Goal: Find specific page/section: Find specific page/section

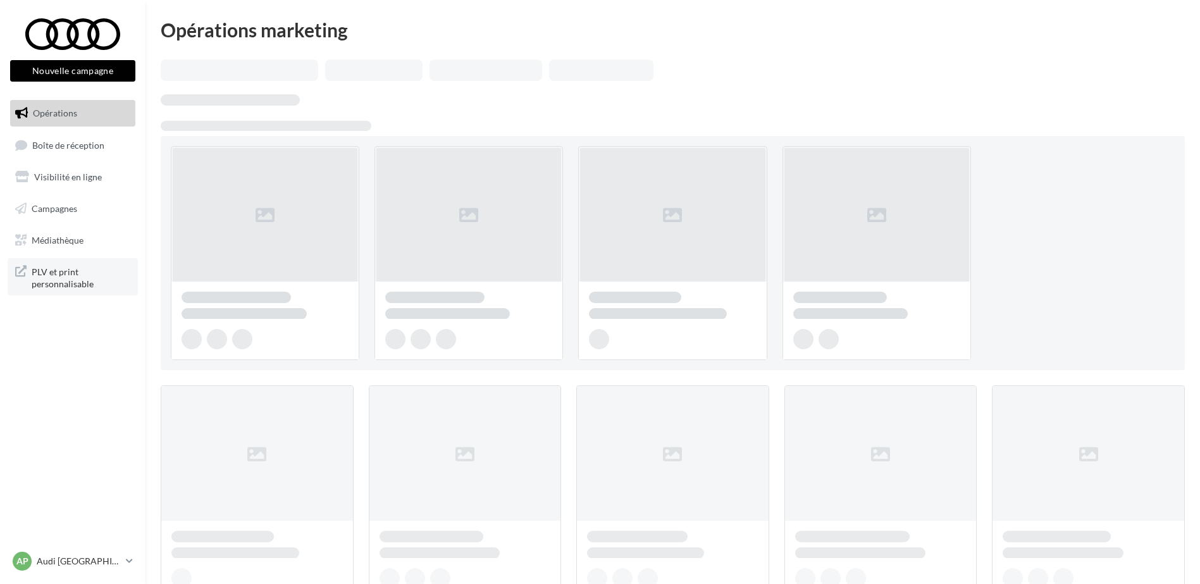
click at [85, 279] on span "PLV et print personnalisable" at bounding box center [81, 276] width 99 height 27
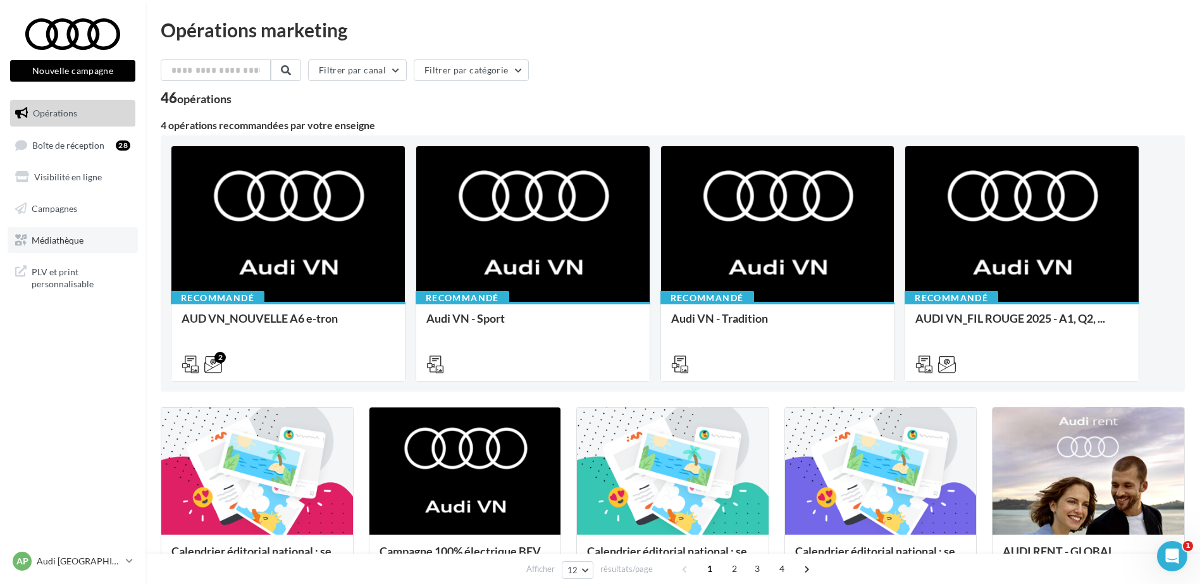
click at [75, 236] on span "Médiathèque" at bounding box center [58, 239] width 52 height 11
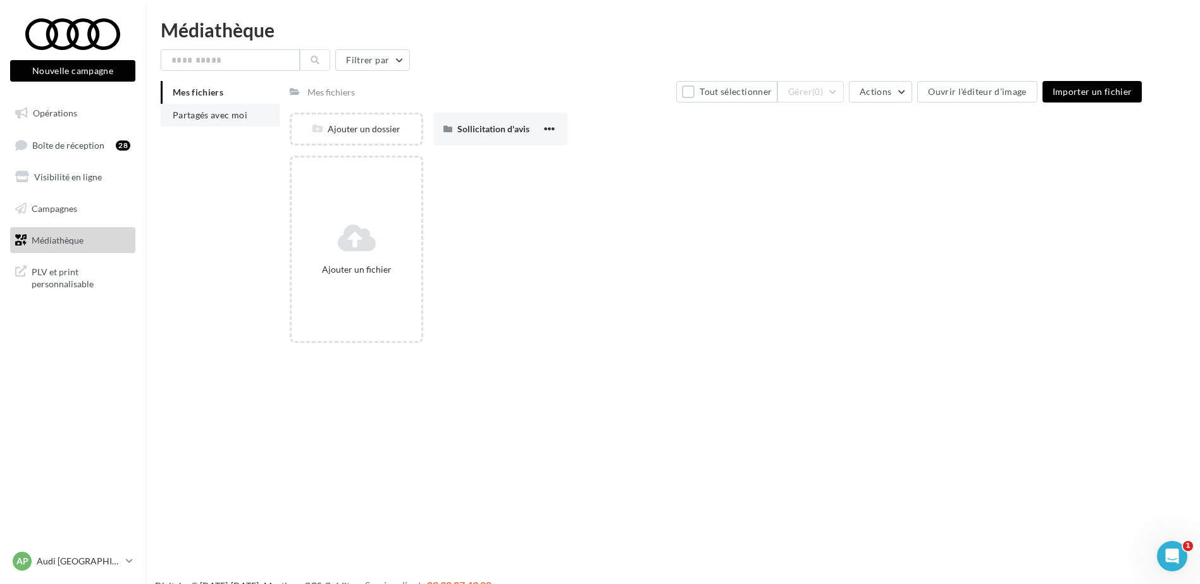
click at [202, 122] on li "Partagés avec moi" at bounding box center [220, 115] width 119 height 23
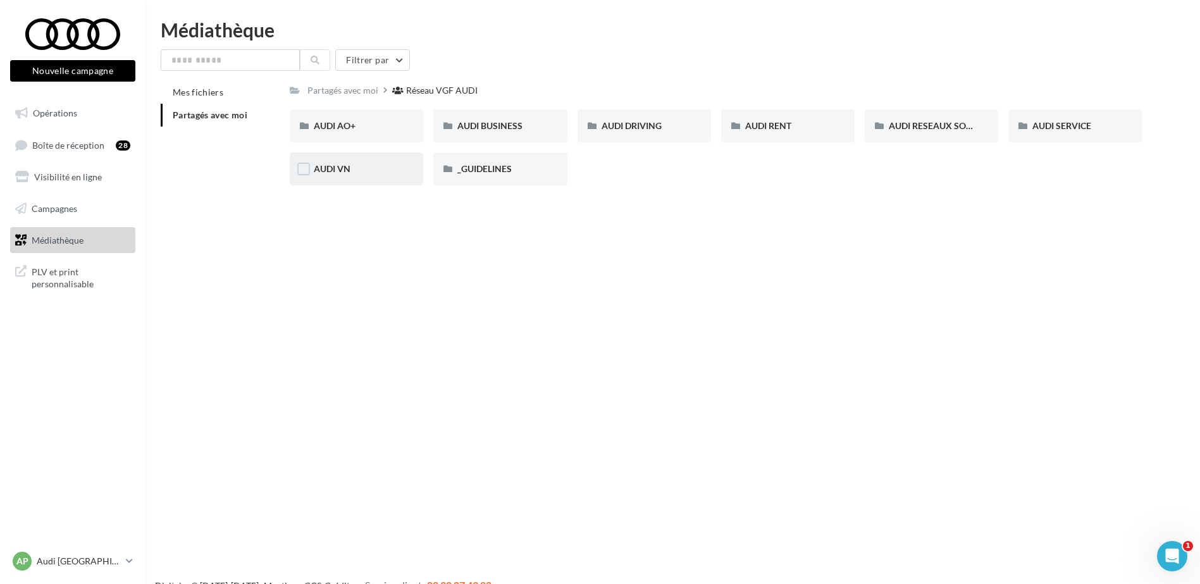
click at [359, 172] on div "AUDI VN" at bounding box center [356, 169] width 85 height 13
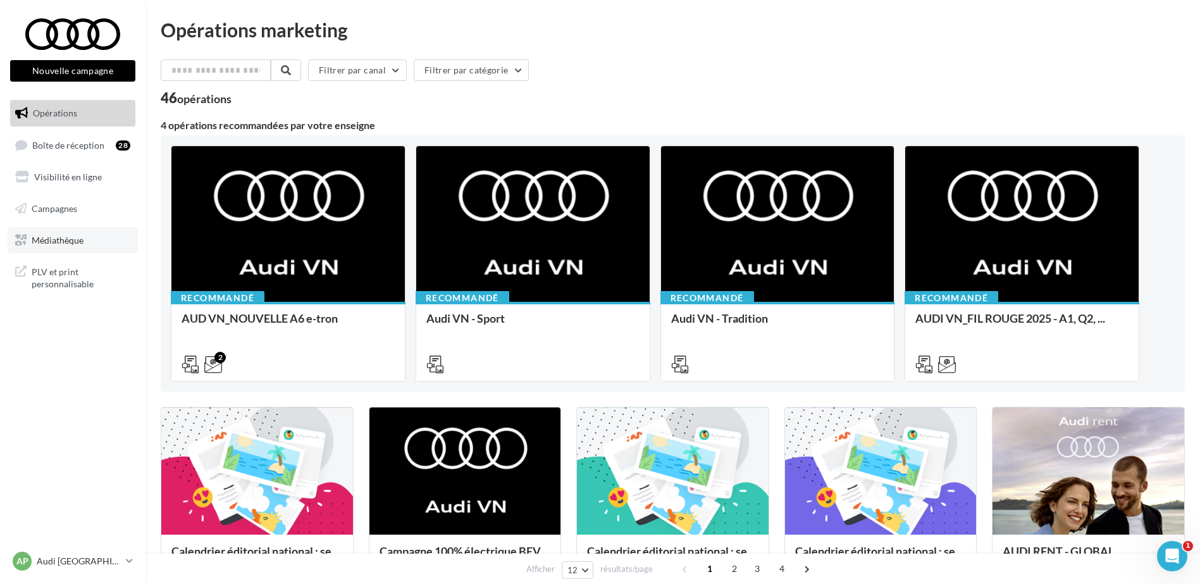
click at [69, 245] on link "Médiathèque" at bounding box center [73, 240] width 130 height 27
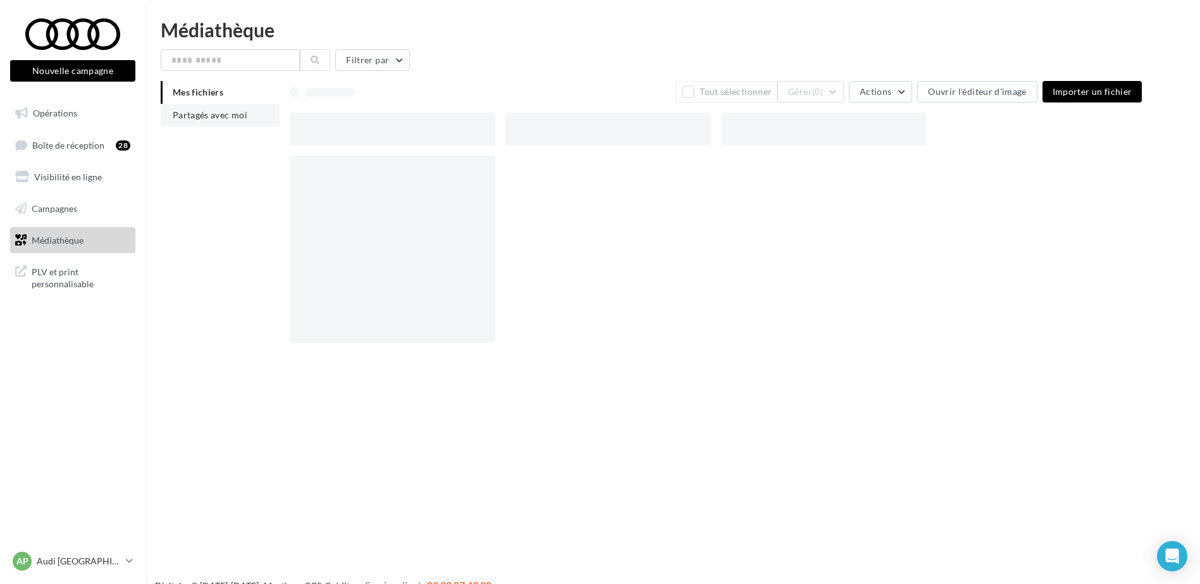
click at [229, 114] on span "Partagés avec moi" at bounding box center [210, 114] width 75 height 11
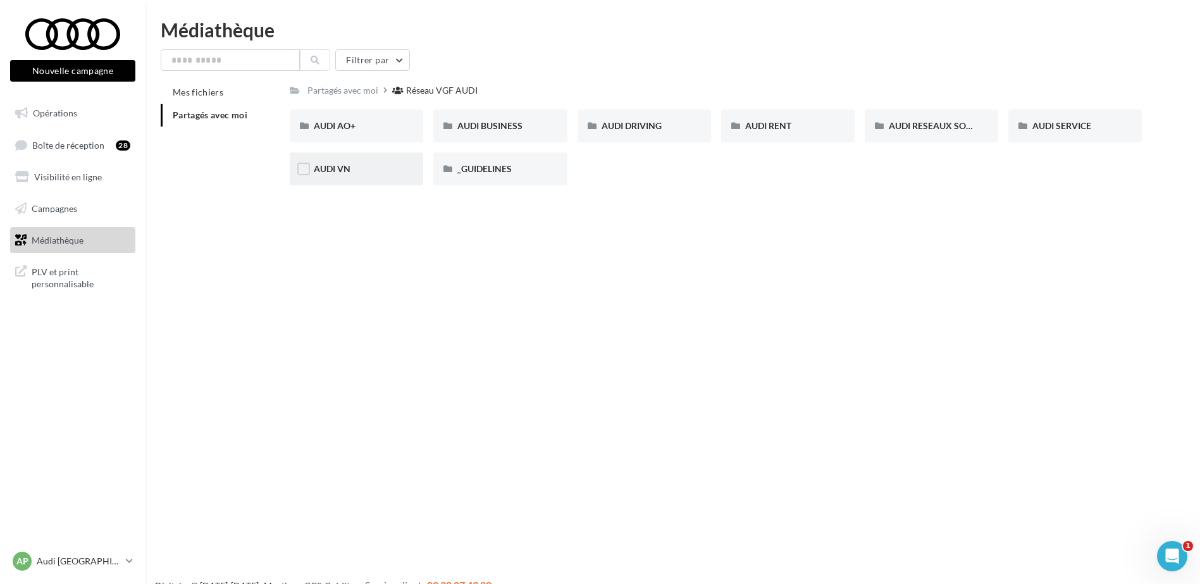
click at [314, 171] on span "AUDI VN" at bounding box center [332, 168] width 37 height 11
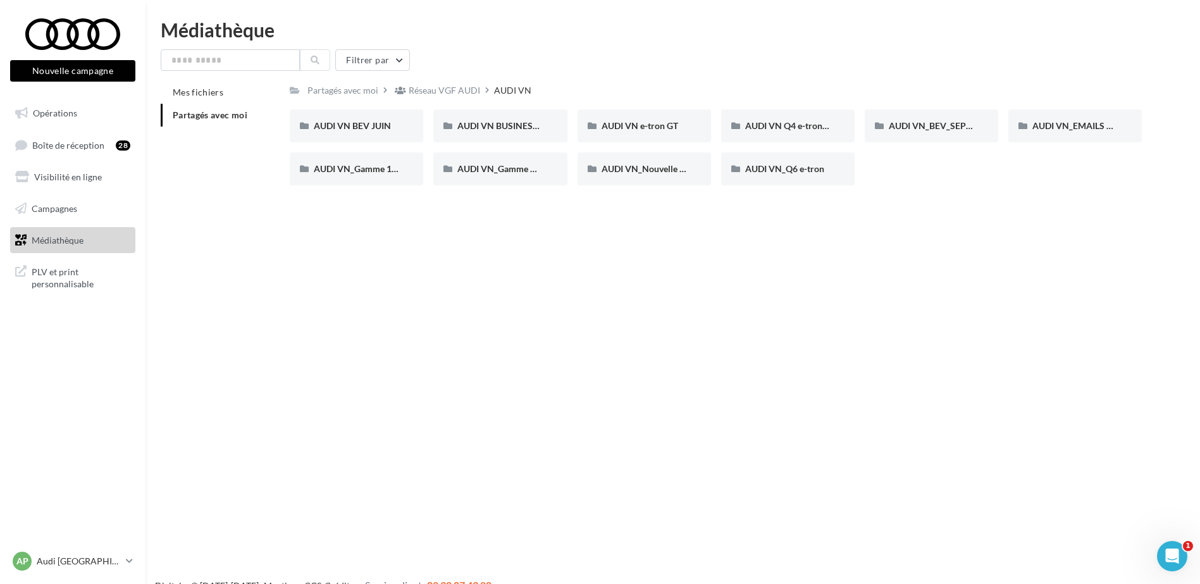
drag, startPoint x: 665, startPoint y: 316, endPoint x: 672, endPoint y: 312, distance: 7.6
click at [665, 316] on div "Nouvelle campagne Nouvelle campagne Opérations Boîte de réception 28 Visibilité…" at bounding box center [600, 312] width 1200 height 584
click at [1034, 125] on span "AUDI VN_EMAILS COMMANDES" at bounding box center [1098, 125] width 133 height 11
